Goal: Task Accomplishment & Management: Use online tool/utility

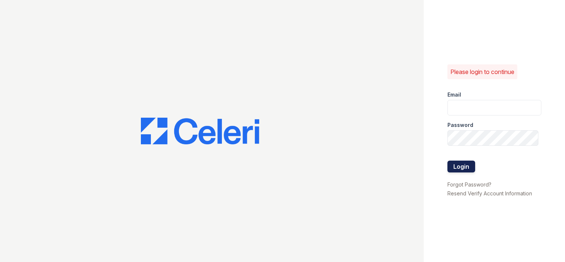
type input "[EMAIL_ADDRESS][DOMAIN_NAME]"
click at [463, 165] on button "Login" at bounding box center [462, 167] width 28 height 12
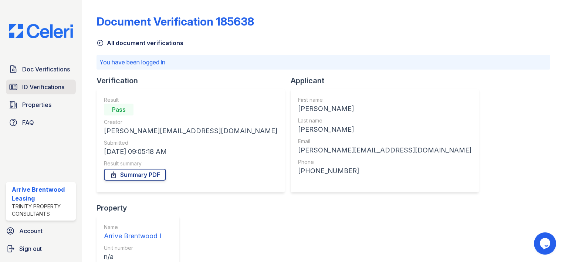
click at [35, 80] on link "ID Verifications" at bounding box center [41, 87] width 70 height 15
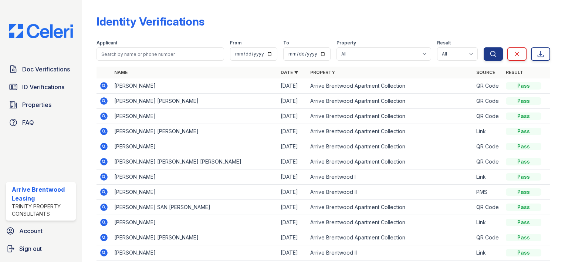
scroll to position [37, 0]
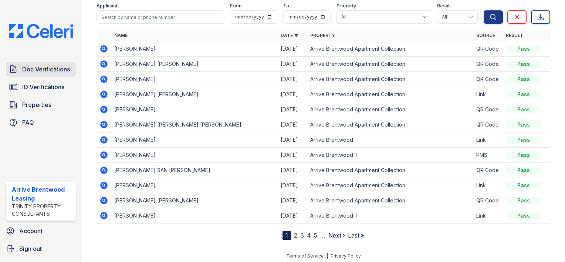
click at [59, 73] on span "Doc Verifications" at bounding box center [46, 69] width 48 height 9
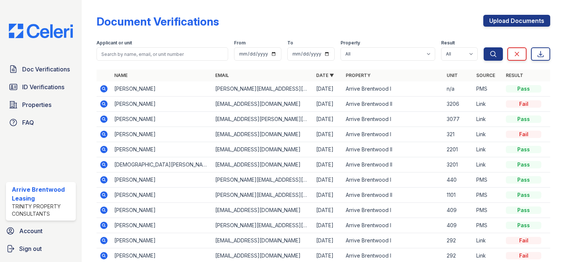
click at [101, 87] on icon at bounding box center [103, 88] width 7 height 7
